Goal: Transaction & Acquisition: Subscribe to service/newsletter

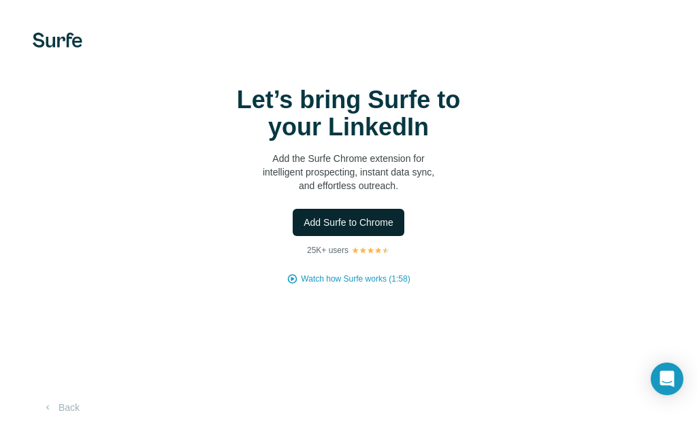
click at [346, 223] on span "Add Surfe to Chrome" at bounding box center [349, 223] width 90 height 14
click at [389, 223] on span "Add Surfe to Chrome" at bounding box center [349, 223] width 90 height 14
click at [330, 227] on span "Add Surfe to Chrome" at bounding box center [349, 223] width 90 height 14
drag, startPoint x: 675, startPoint y: 1, endPoint x: 437, endPoint y: 228, distance: 328.9
click at [442, 210] on div "Add Surfe to Chrome" at bounding box center [348, 222] width 643 height 27
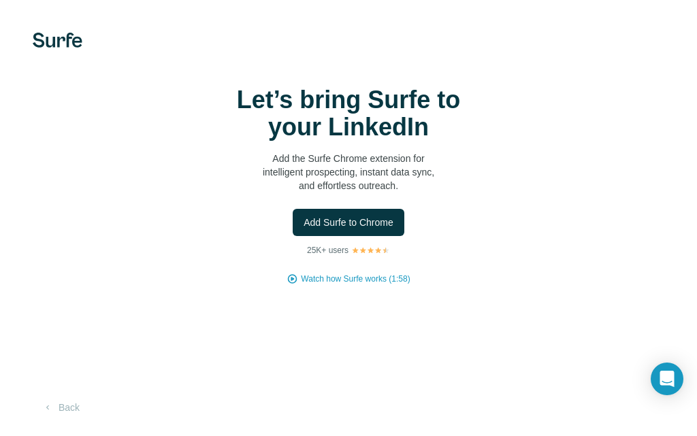
click at [440, 219] on div "Add Surfe to Chrome" at bounding box center [348, 222] width 643 height 27
drag, startPoint x: 437, startPoint y: 228, endPoint x: 429, endPoint y: 238, distance: 12.6
click at [429, 238] on div "Let’s bring Surfe to your LinkedIn Add the Surfe Chrome extension for intellige…" at bounding box center [348, 185] width 643 height 199
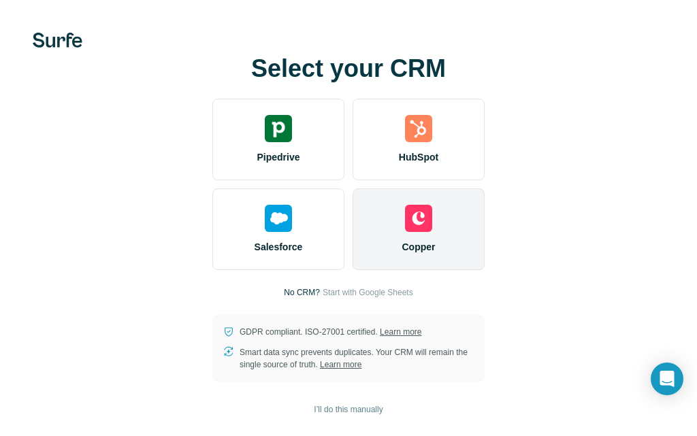
click at [401, 238] on div "Copper" at bounding box center [419, 230] width 132 height 82
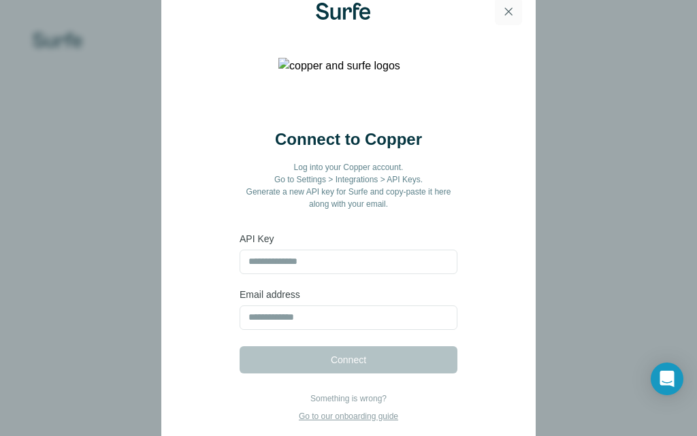
click at [505, 18] on icon "button" at bounding box center [509, 12] width 14 height 14
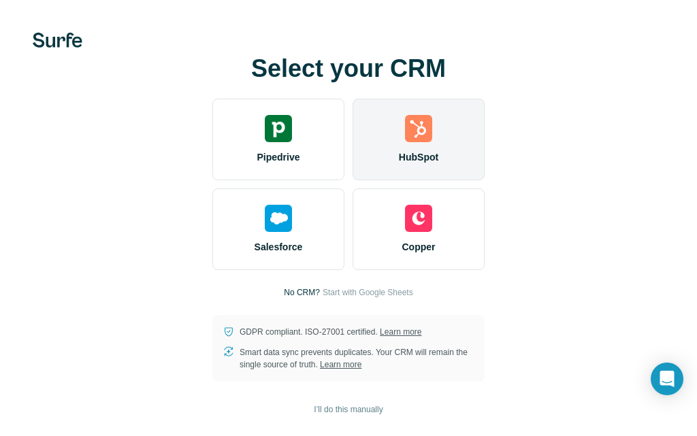
click at [424, 165] on div "HubSpot" at bounding box center [419, 140] width 132 height 82
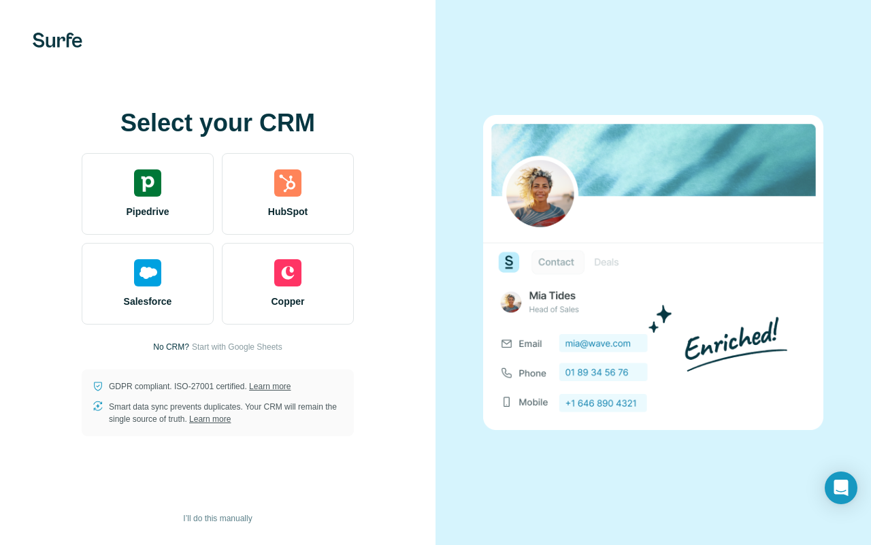
drag, startPoint x: 684, startPoint y: 1, endPoint x: 347, endPoint y: 112, distance: 354.8
click at [347, 112] on h1 "Select your CRM" at bounding box center [218, 123] width 272 height 27
drag, startPoint x: 451, startPoint y: 131, endPoint x: 492, endPoint y: 138, distance: 41.4
click at [475, 135] on div at bounding box center [654, 272] width 436 height 545
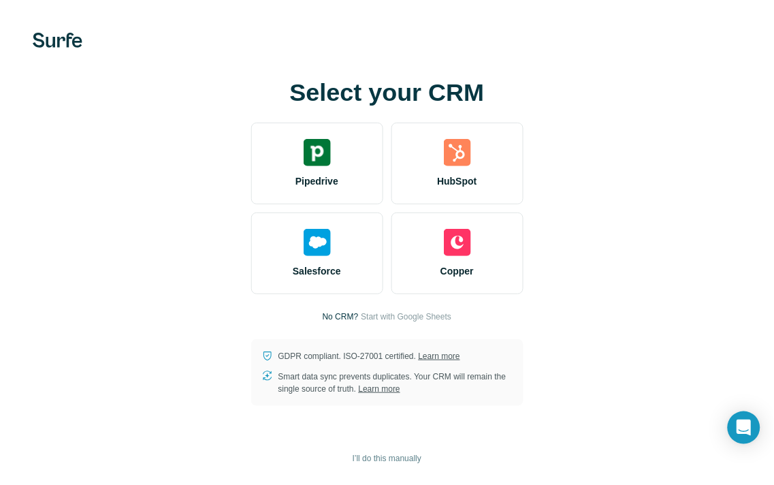
drag, startPoint x: 658, startPoint y: 4, endPoint x: 467, endPoint y: 26, distance: 192.5
click at [467, 26] on div "Select your CRM Pipedrive HubSpot Salesforce Copper No CRM? Start with Google S…" at bounding box center [387, 242] width 774 height 485
